Goal: Find specific page/section: Find specific page/section

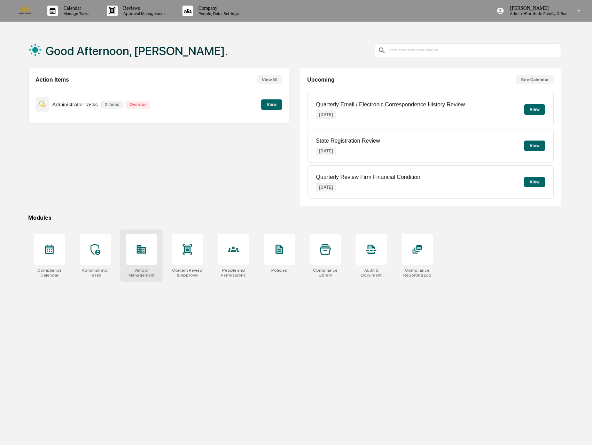
click at [142, 256] on div at bounding box center [141, 249] width 31 height 31
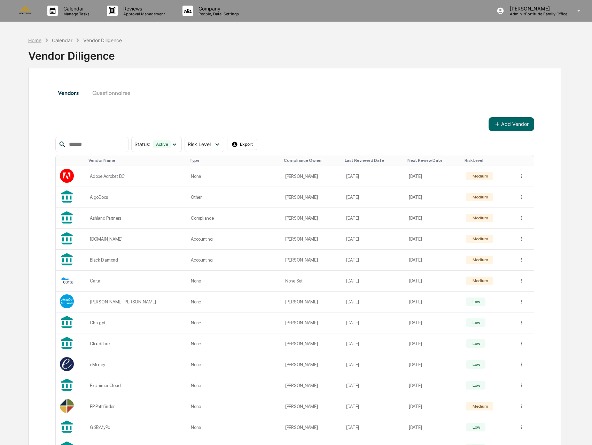
click at [31, 41] on div "Home" at bounding box center [34, 40] width 13 height 6
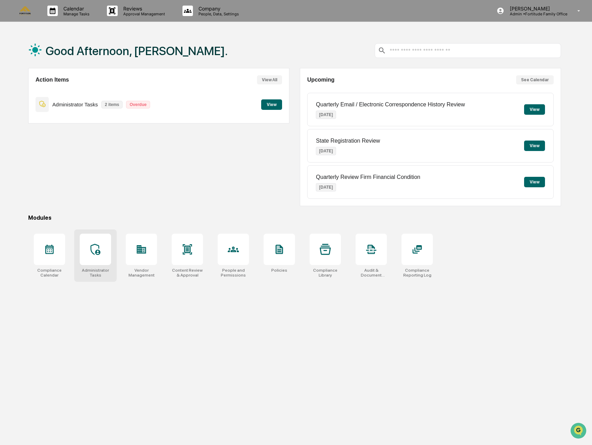
click at [100, 250] on icon at bounding box center [95, 249] width 11 height 11
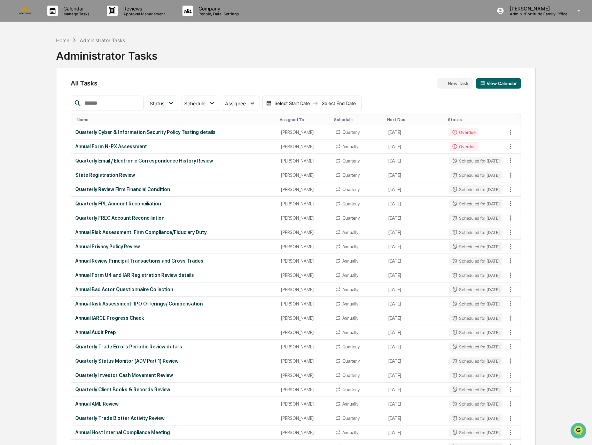
click at [26, 12] on img at bounding box center [25, 10] width 17 height 9
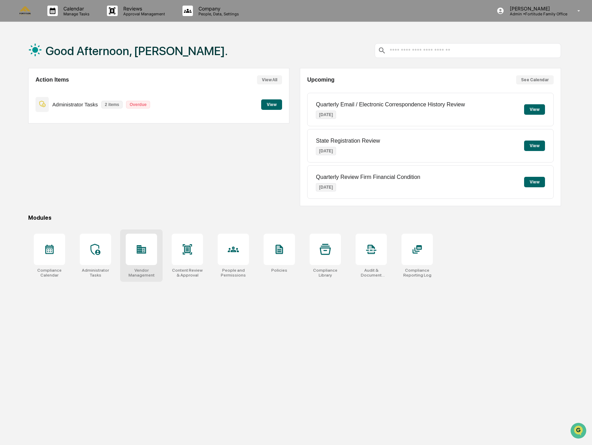
click at [149, 263] on div at bounding box center [141, 249] width 31 height 31
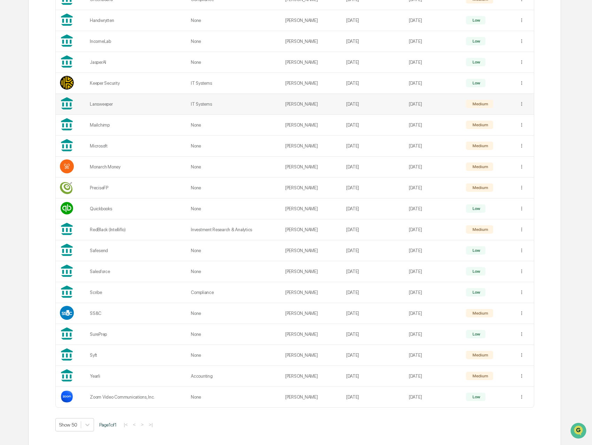
scroll to position [472, 0]
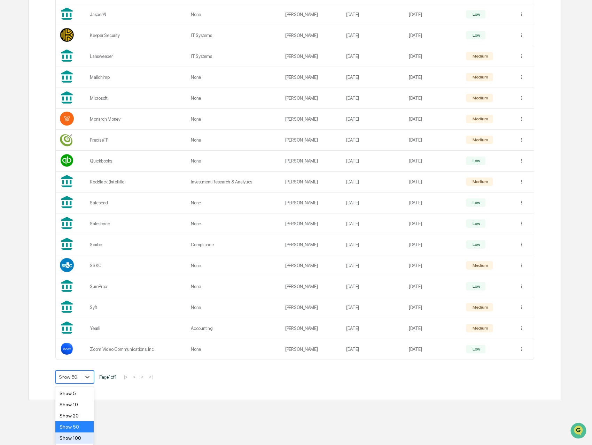
click at [74, 436] on div "Show 100" at bounding box center [74, 437] width 39 height 11
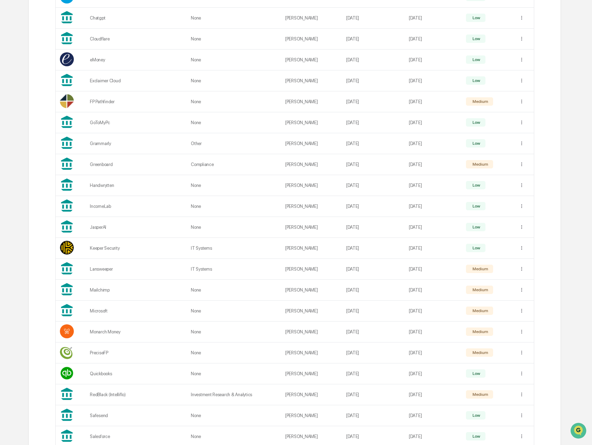
scroll to position [333, 0]
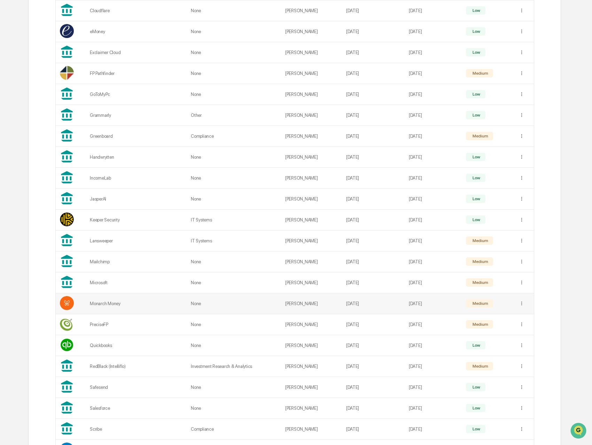
click at [242, 306] on td "None" at bounding box center [234, 303] width 94 height 21
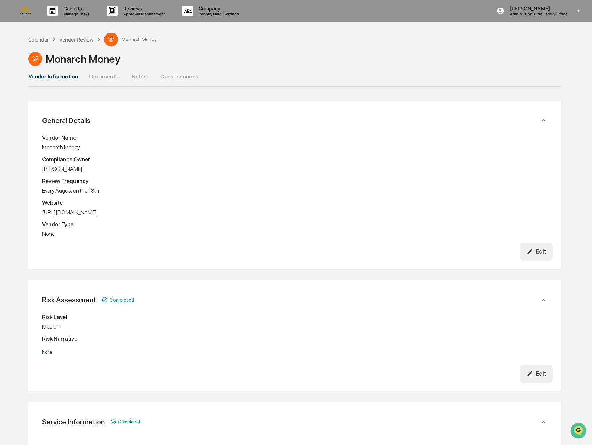
click at [33, 15] on link at bounding box center [29, 11] width 25 height 22
